Goal: Check status

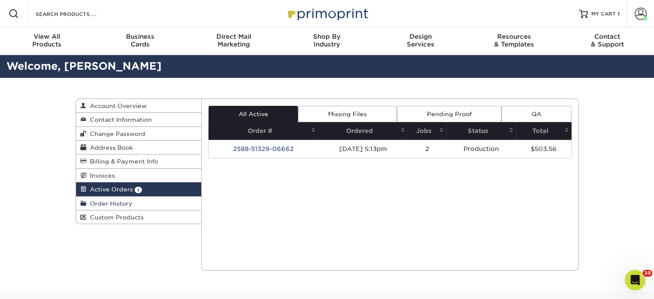
click at [131, 206] on link "Order History" at bounding box center [139, 203] width 126 height 14
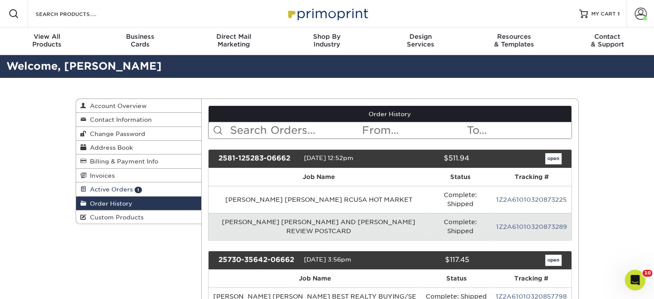
click at [131, 191] on span "Active Orders" at bounding box center [109, 189] width 46 height 7
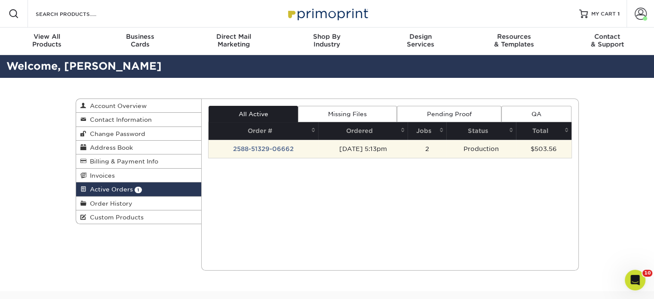
click at [263, 141] on td "2588-51329-06662" at bounding box center [264, 149] width 110 height 18
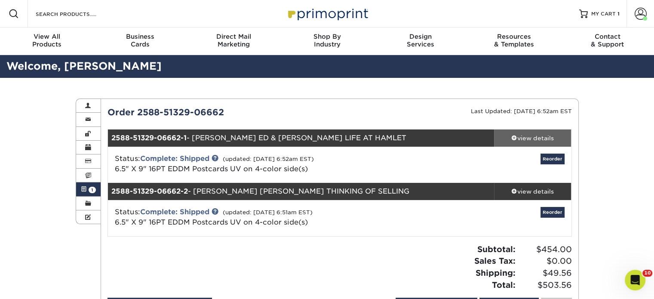
click at [553, 134] on div "view details" at bounding box center [532, 138] width 77 height 9
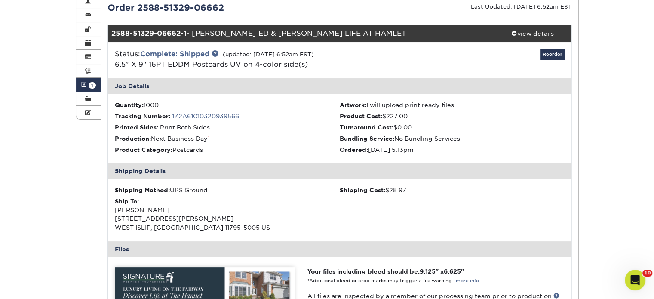
scroll to position [43, 0]
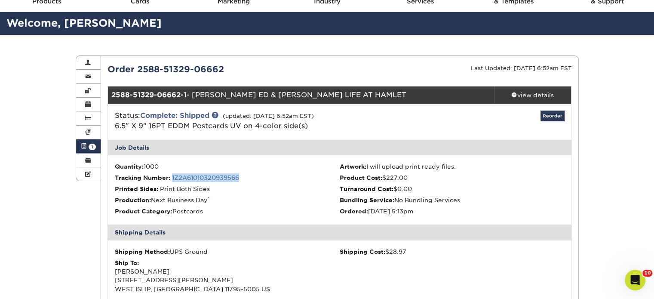
drag, startPoint x: 239, startPoint y: 176, endPoint x: 172, endPoint y: 173, distance: 67.6
click at [172, 173] on li "Tracking Number: 1Z2A61010320939566" at bounding box center [227, 177] width 225 height 9
copy link "1Z2A61010320939566"
click at [200, 178] on link "1Z2A61010320939566" at bounding box center [205, 177] width 67 height 7
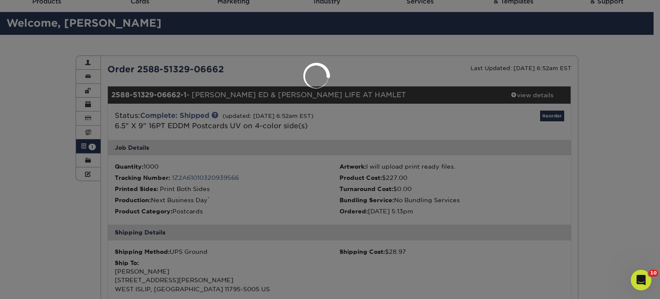
click at [126, 161] on div at bounding box center [330, 149] width 660 height 299
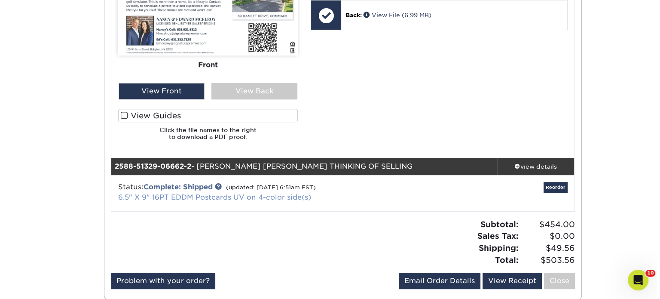
scroll to position [473, 0]
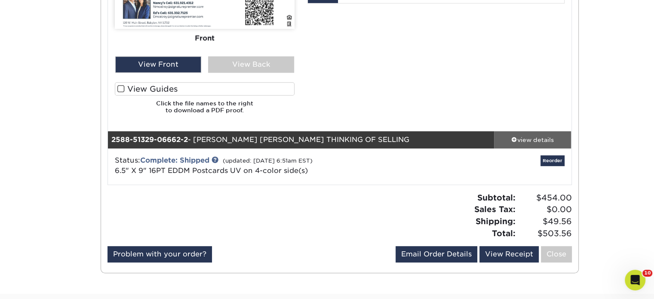
click at [545, 135] on div "view details" at bounding box center [532, 139] width 77 height 9
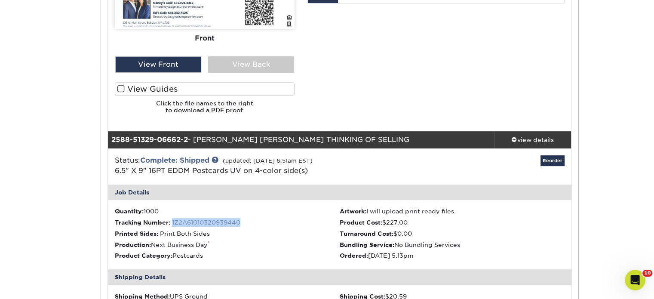
drag, startPoint x: 245, startPoint y: 221, endPoint x: 174, endPoint y: 218, distance: 71.0
click at [174, 218] on li "Tracking Number: 1Z2A61010320939440" at bounding box center [227, 222] width 225 height 9
drag, startPoint x: 174, startPoint y: 218, endPoint x: 276, endPoint y: 233, distance: 103.7
click at [289, 239] on ul "Quantity: 1000 Artwork: I will upload print ready files. Tracking Number: 1Z2A6…" at bounding box center [340, 234] width 464 height 69
drag, startPoint x: 243, startPoint y: 219, endPoint x: 172, endPoint y: 221, distance: 71.4
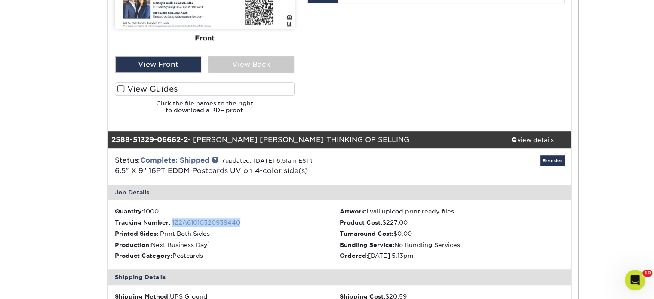
click at [172, 221] on li "Tracking Number: 1Z2A61010320939440" at bounding box center [227, 222] width 225 height 9
copy link "1Z2A61010320939440"
click at [200, 221] on link "1Z2A61010320939440" at bounding box center [206, 222] width 68 height 7
